Goal: Find specific page/section: Find specific page/section

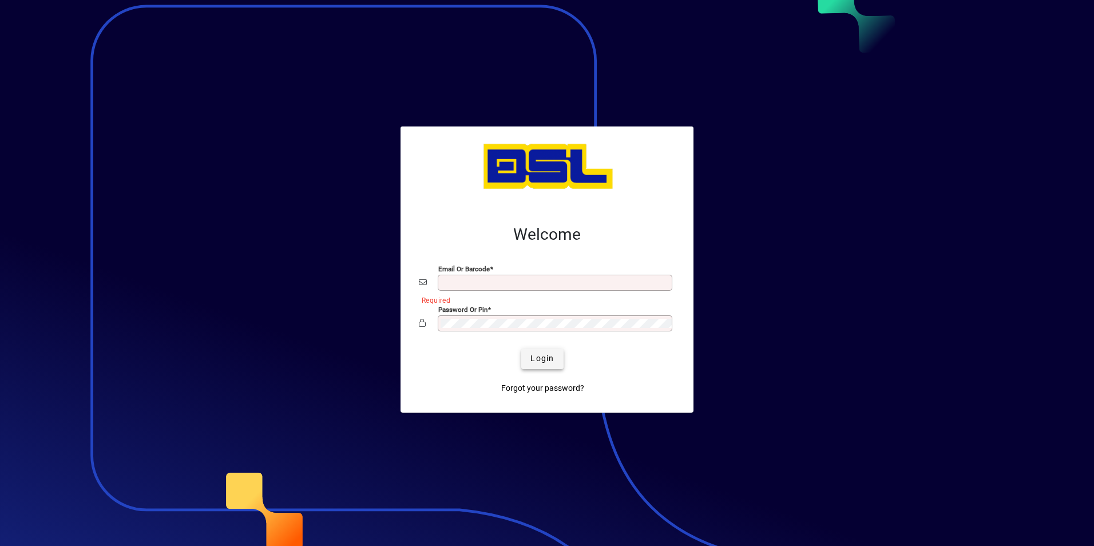
type input "**********"
click at [551, 353] on span "Login" at bounding box center [542, 359] width 23 height 12
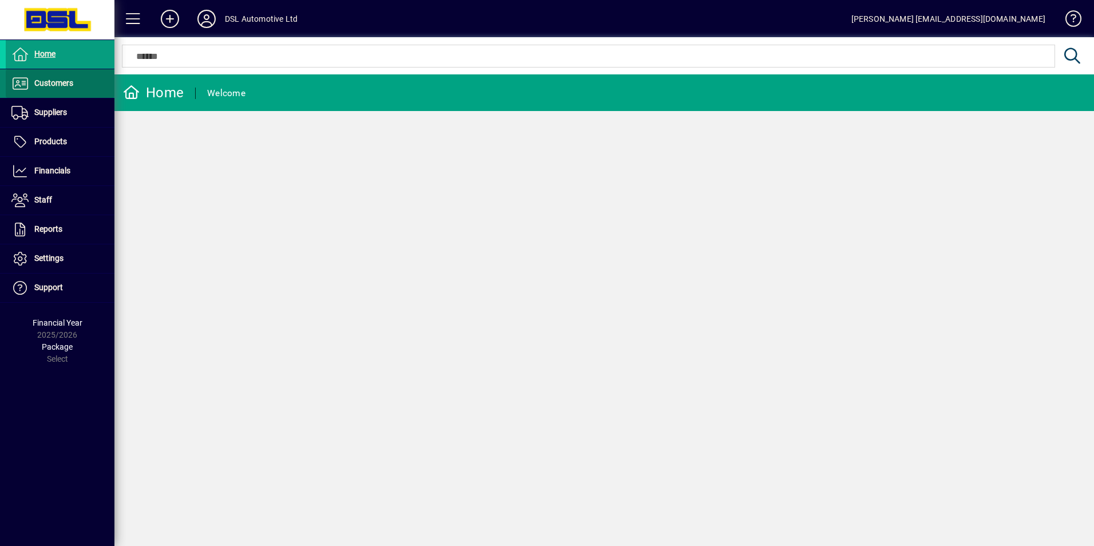
click at [56, 83] on span "Customers" at bounding box center [53, 82] width 39 height 9
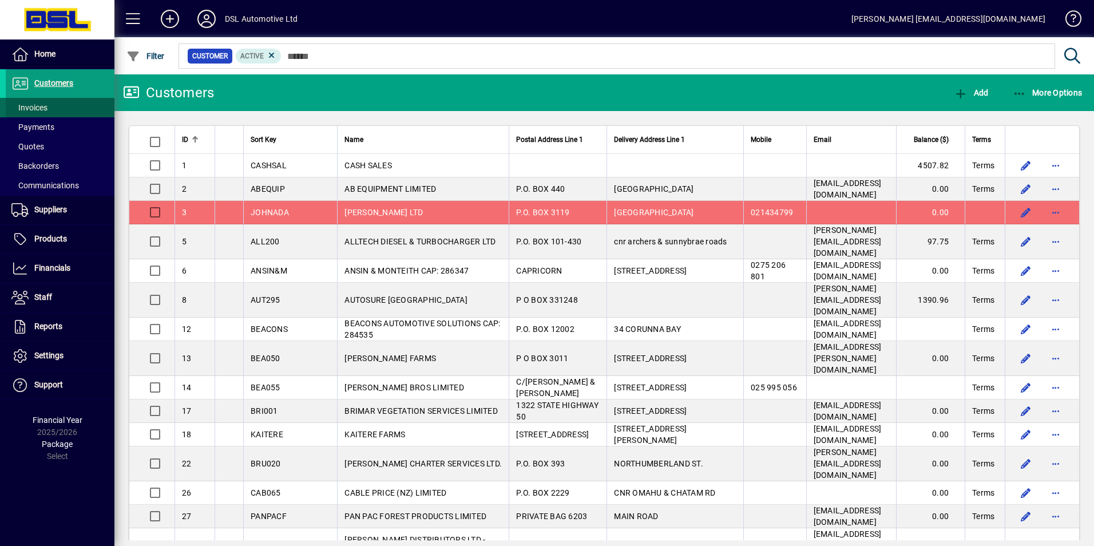
click at [40, 110] on span "Invoices" at bounding box center [29, 107] width 36 height 9
